Goal: Transaction & Acquisition: Purchase product/service

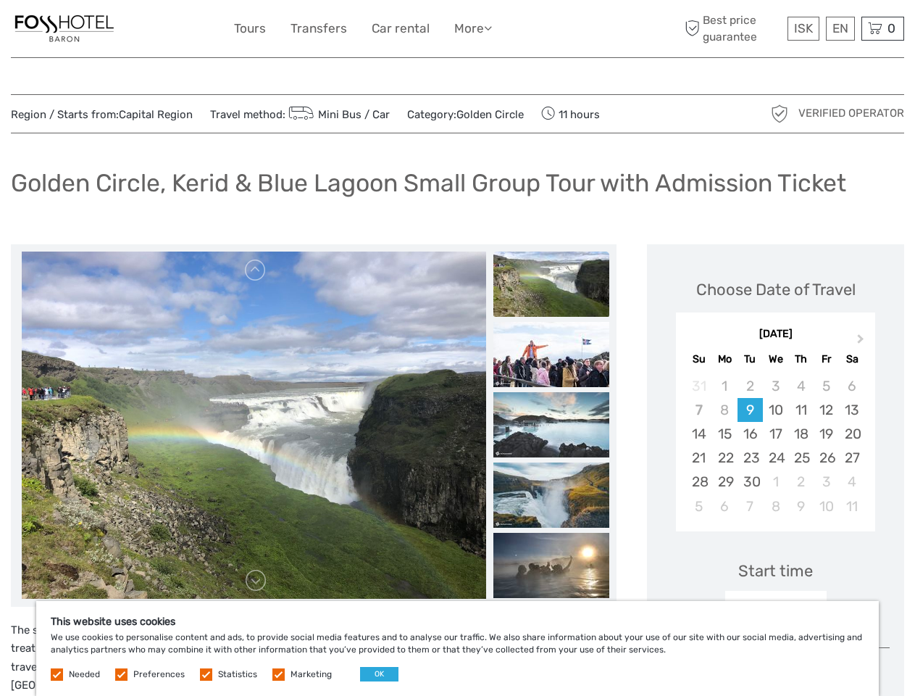
click at [457, 29] on link "More" at bounding box center [473, 28] width 38 height 21
click at [472, 28] on link "More" at bounding box center [473, 28] width 38 height 21
click at [491, 28] on icon at bounding box center [488, 28] width 8 height 12
click at [803, 28] on span "ISK" at bounding box center [803, 28] width 19 height 14
click at [840, 28] on div "EN English Español Deutsch" at bounding box center [840, 29] width 29 height 24
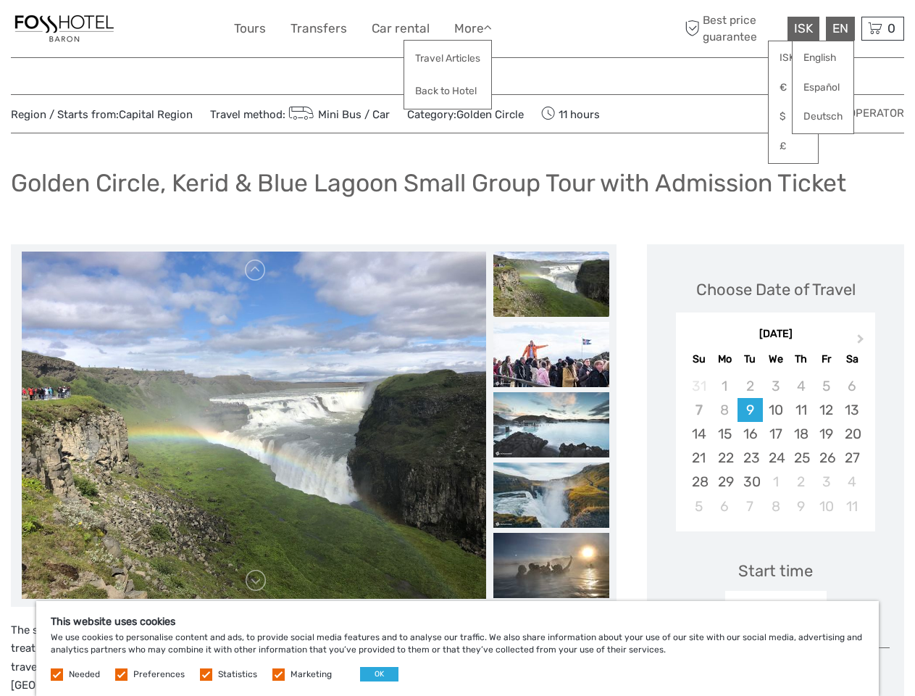
click at [883, 28] on div "0 Items Total 0 ISK Checkout The shopping cart is empty." at bounding box center [883, 29] width 43 height 24
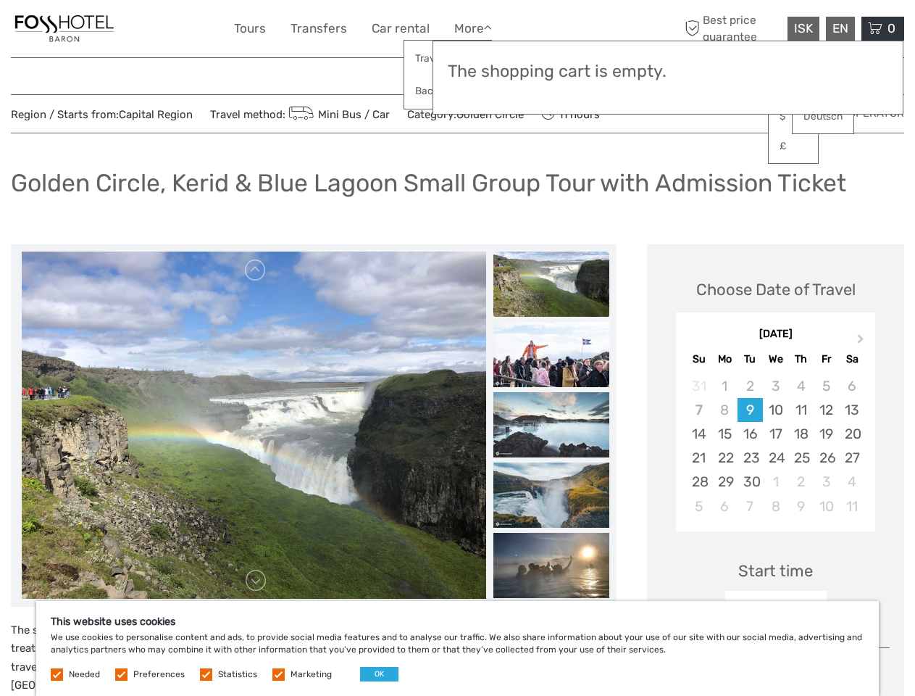
click at [254, 425] on img at bounding box center [254, 425] width 464 height 348
click at [256, 270] on link at bounding box center [255, 270] width 23 height 23
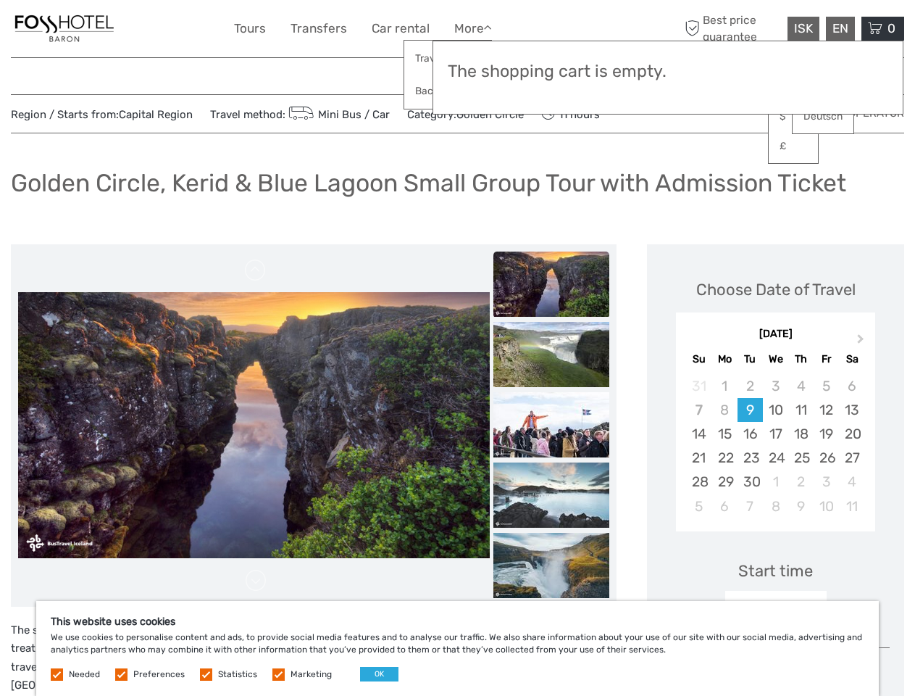
click at [256, 580] on link at bounding box center [255, 580] width 23 height 23
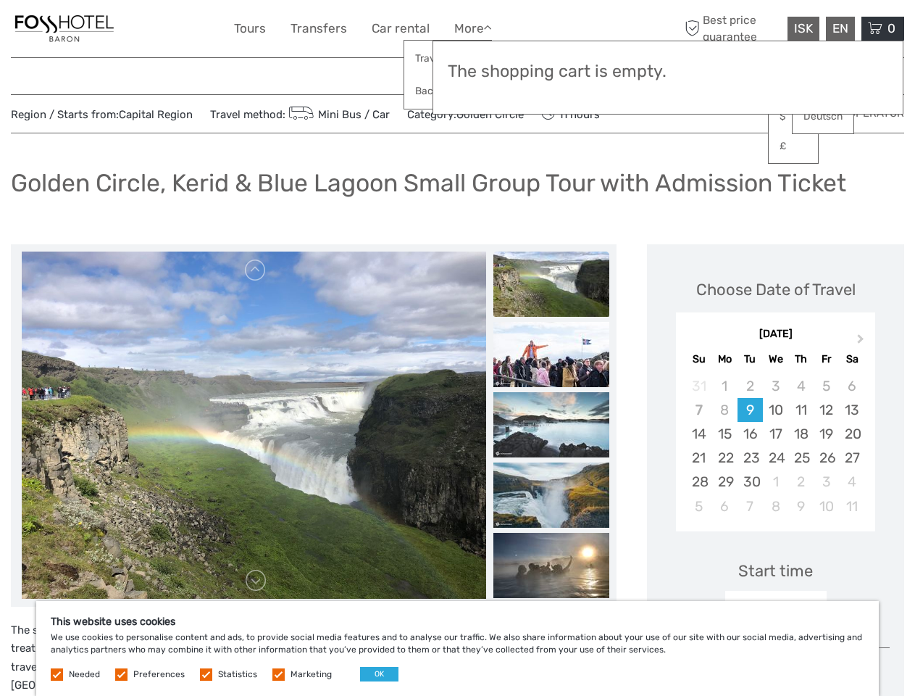
click at [551, 74] on h3 "The shopping cart is empty." at bounding box center [668, 72] width 441 height 20
